Goal: Information Seeking & Learning: Learn about a topic

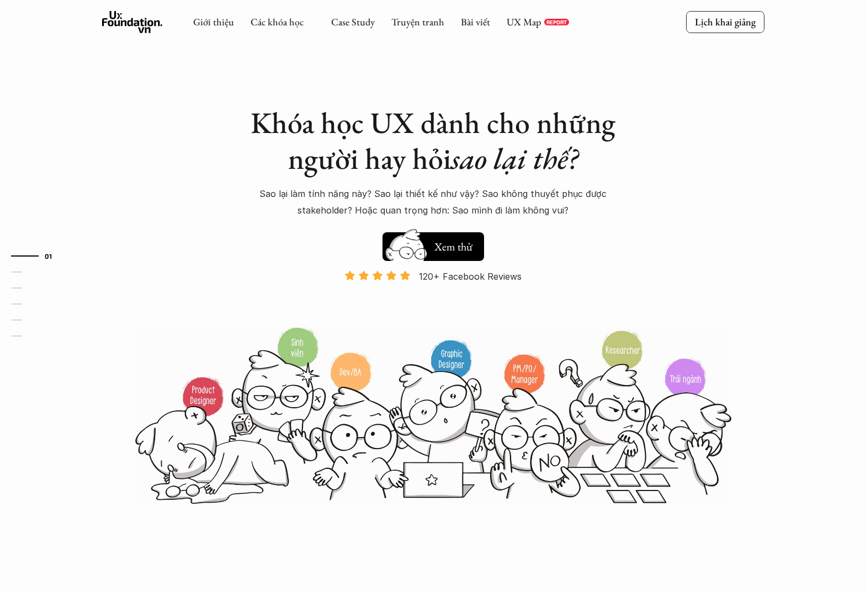
click at [589, 198] on p "Sao lại làm tính năng này? Sao lại thiết kế như vậy? Sao không thuyết phục được…" at bounding box center [433, 202] width 386 height 34
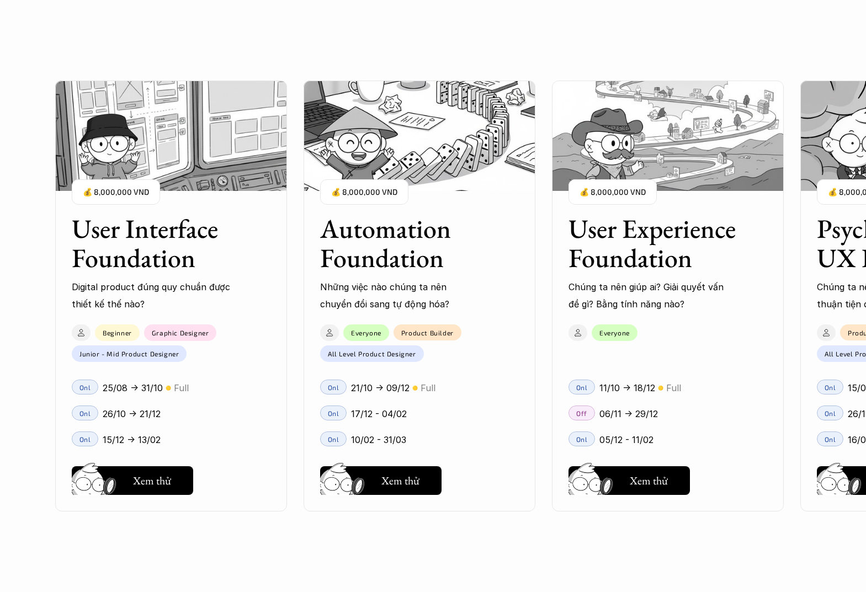
scroll to position [1020, 0]
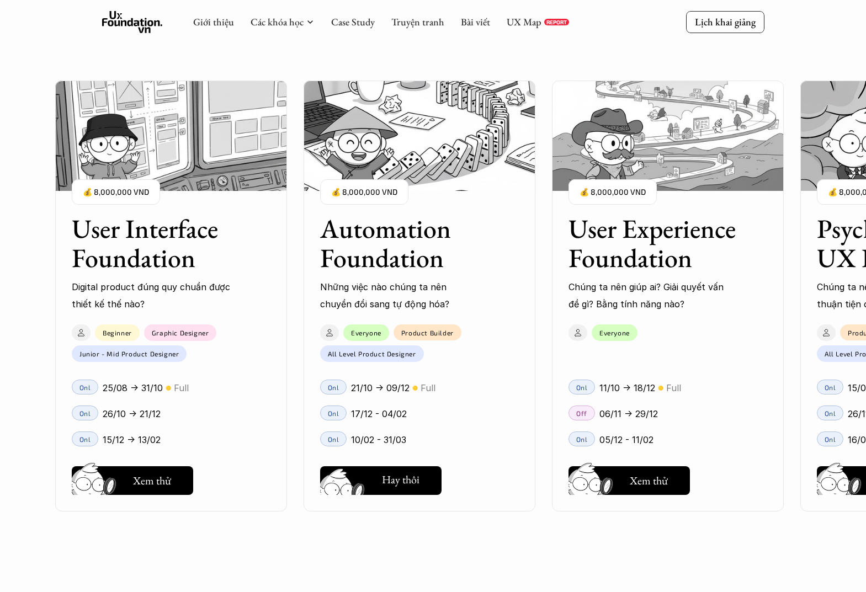
click at [413, 494] on button "Hay thôi Xem thử" at bounding box center [380, 480] width 121 height 29
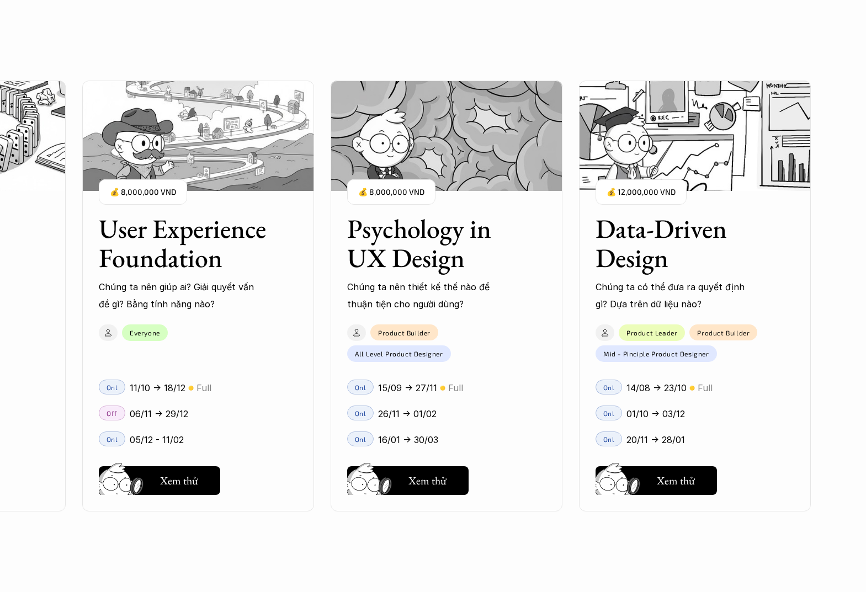
scroll to position [1282, 0]
click at [376, 484] on img at bounding box center [371, 496] width 59 height 50
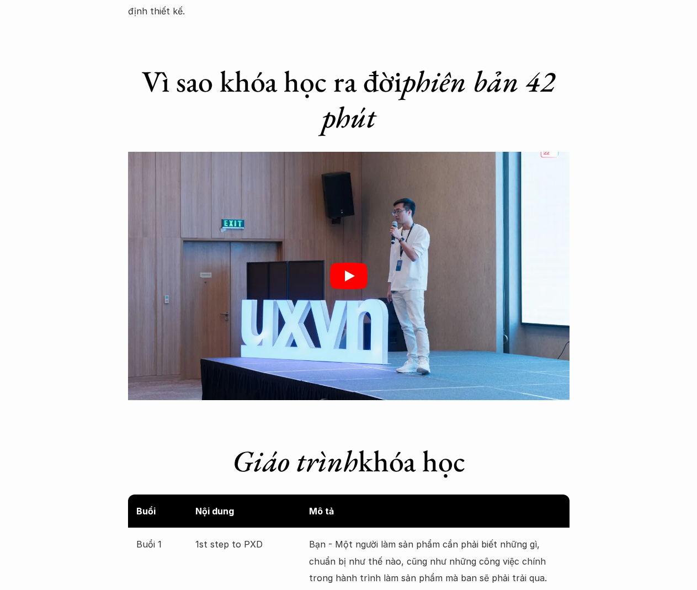
scroll to position [1612, 0]
